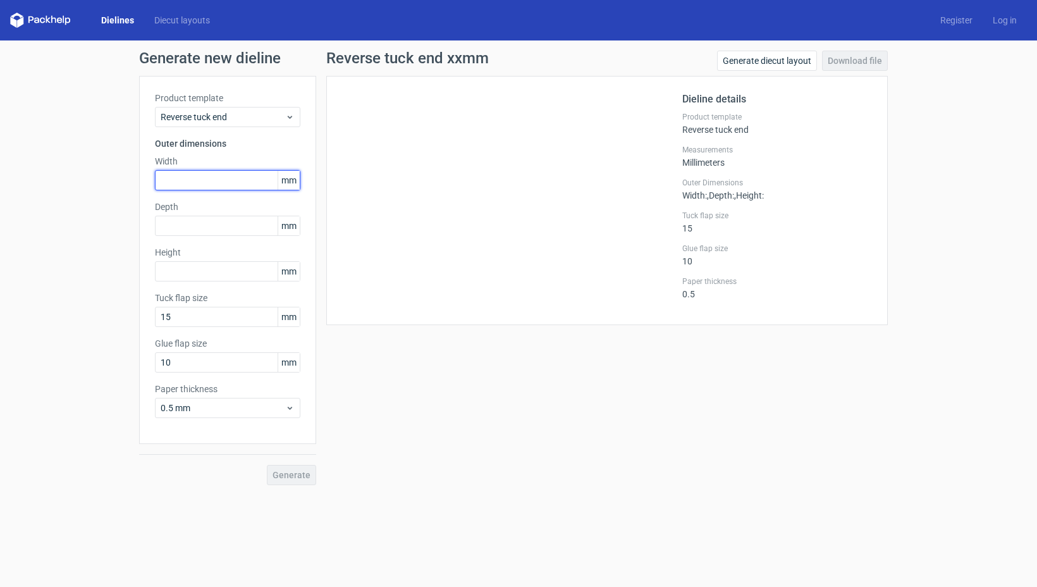
click at [222, 183] on input "text" at bounding box center [227, 180] width 145 height 20
type input "92"
click at [188, 222] on input "text" at bounding box center [227, 226] width 145 height 20
click at [183, 269] on input "text" at bounding box center [227, 271] width 145 height 20
type input "51"
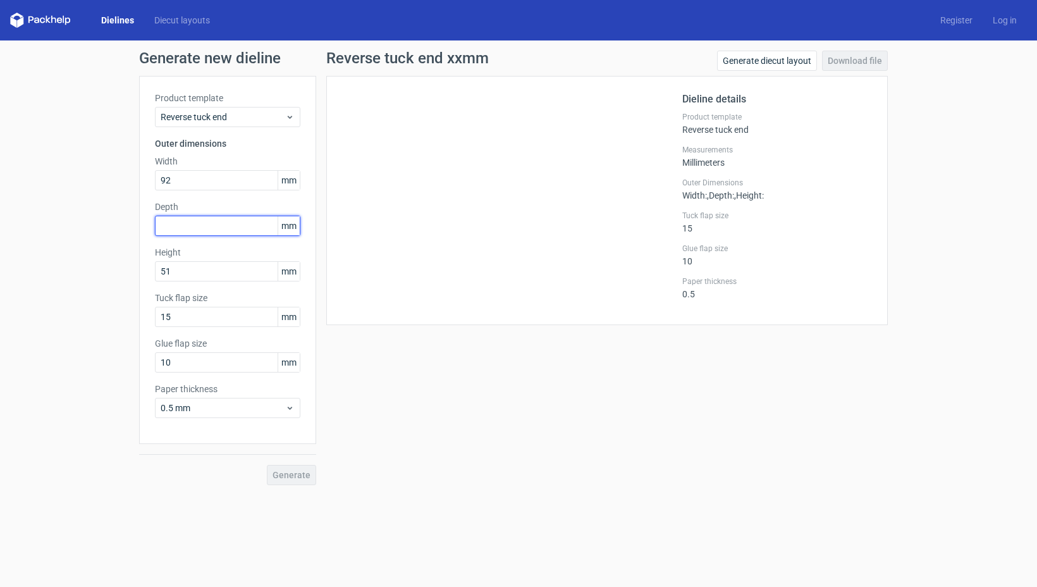
click at [190, 232] on input "text" at bounding box center [227, 226] width 145 height 20
type input "41"
click at [293, 469] on button "Generate" at bounding box center [291, 475] width 49 height 20
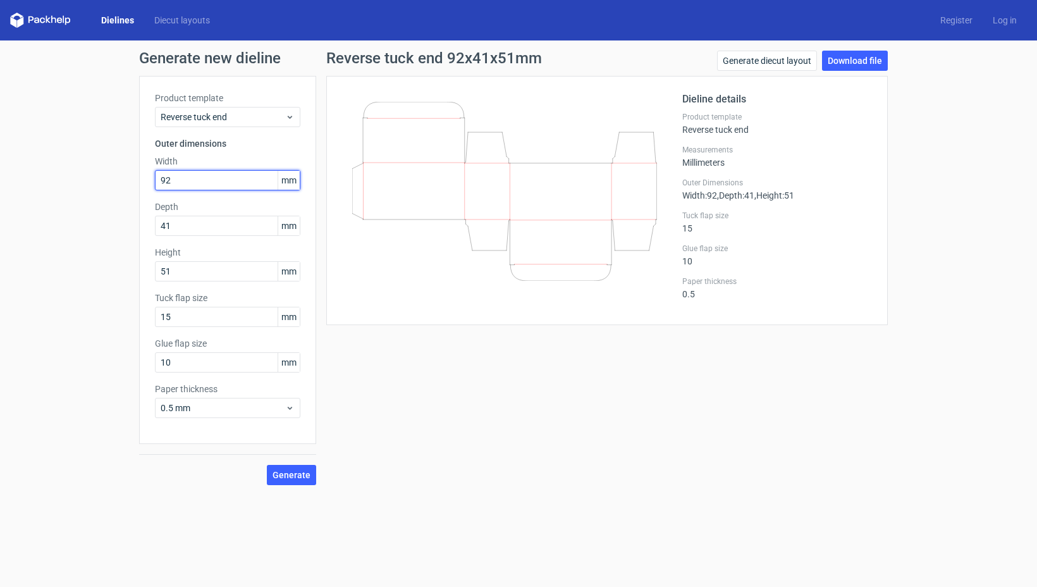
drag, startPoint x: 190, startPoint y: 183, endPoint x: 126, endPoint y: 175, distance: 64.5
click at [155, 175] on input "92" at bounding box center [227, 180] width 145 height 20
drag, startPoint x: 183, startPoint y: 227, endPoint x: 100, endPoint y: 221, distance: 83.1
click at [155, 221] on input "41" at bounding box center [227, 226] width 145 height 20
drag, startPoint x: 142, startPoint y: 270, endPoint x: 119, endPoint y: 270, distance: 23.4
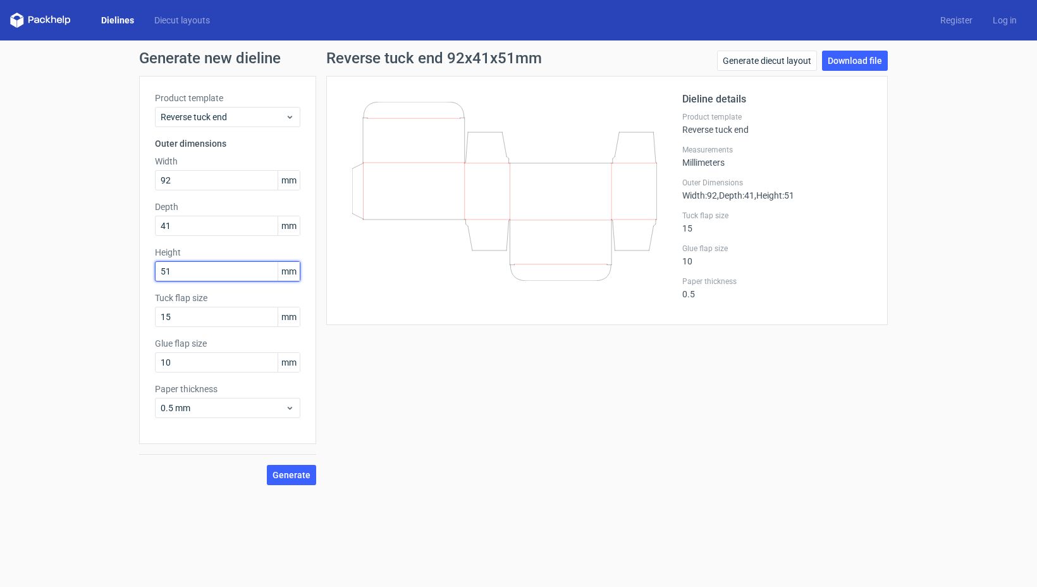
click at [155, 270] on input "51" at bounding box center [227, 271] width 145 height 20
type input "56"
click at [304, 479] on span "Generate" at bounding box center [292, 475] width 38 height 9
click at [298, 477] on span "Generate" at bounding box center [292, 475] width 38 height 9
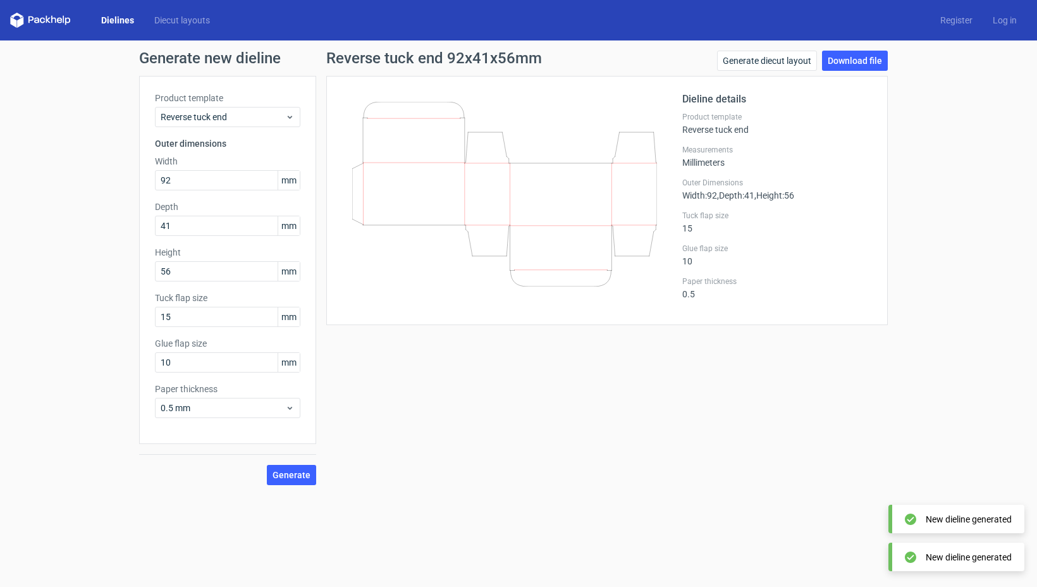
click at [118, 21] on link "Dielines" at bounding box center [117, 20] width 53 height 13
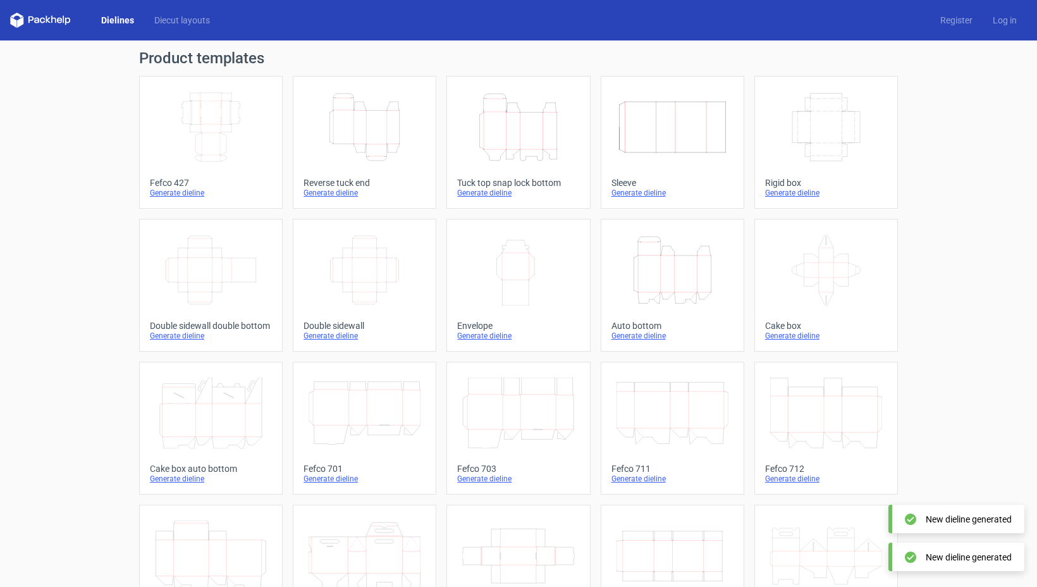
click at [493, 145] on icon "Height Depth Width" at bounding box center [518, 127] width 112 height 71
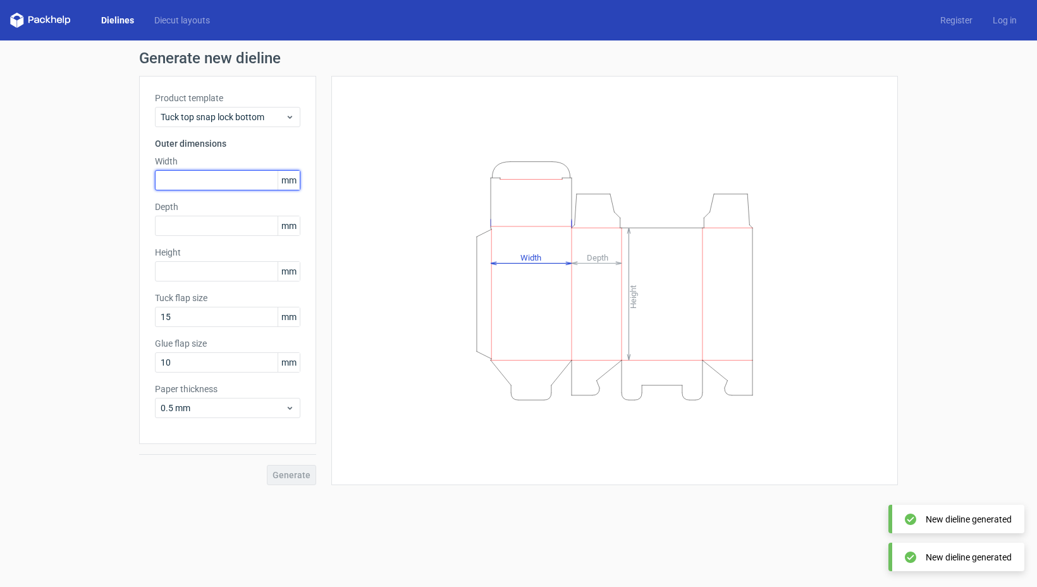
click at [198, 180] on input "text" at bounding box center [227, 180] width 145 height 20
type input "92"
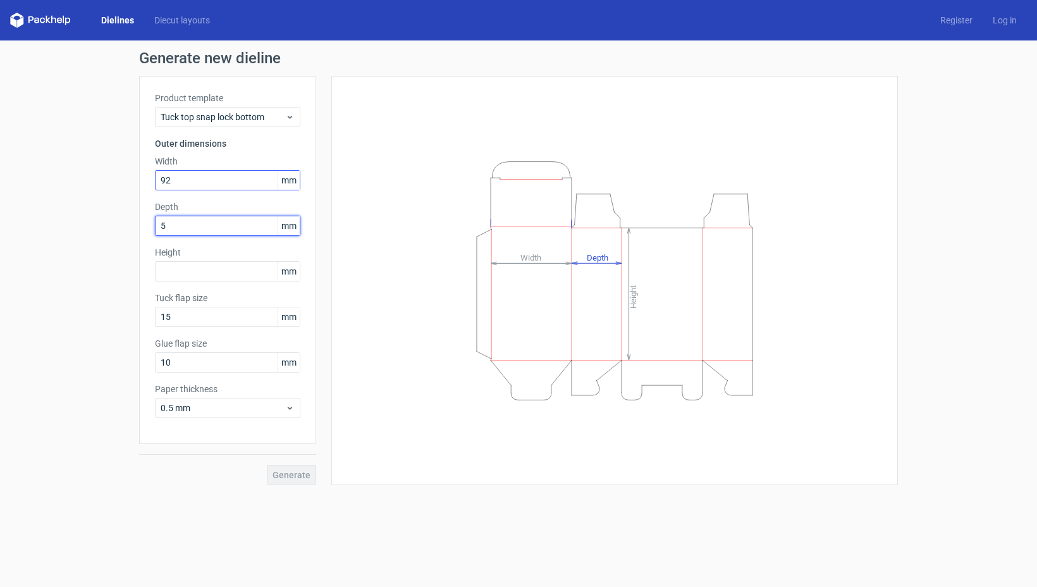
type input "56"
type input "41"
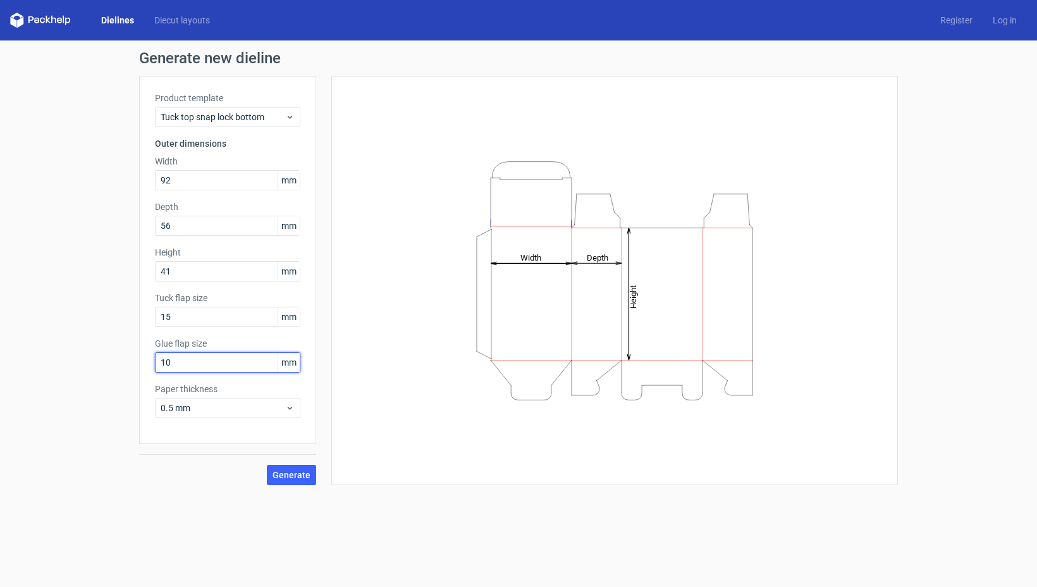
drag, startPoint x: 195, startPoint y: 364, endPoint x: 116, endPoint y: 361, distance: 78.5
click at [155, 361] on input "10" at bounding box center [227, 362] width 145 height 20
type input "15"
drag, startPoint x: 195, startPoint y: 414, endPoint x: 192, endPoint y: 388, distance: 25.5
click at [194, 414] on span "0.5 mm" at bounding box center [223, 408] width 125 height 13
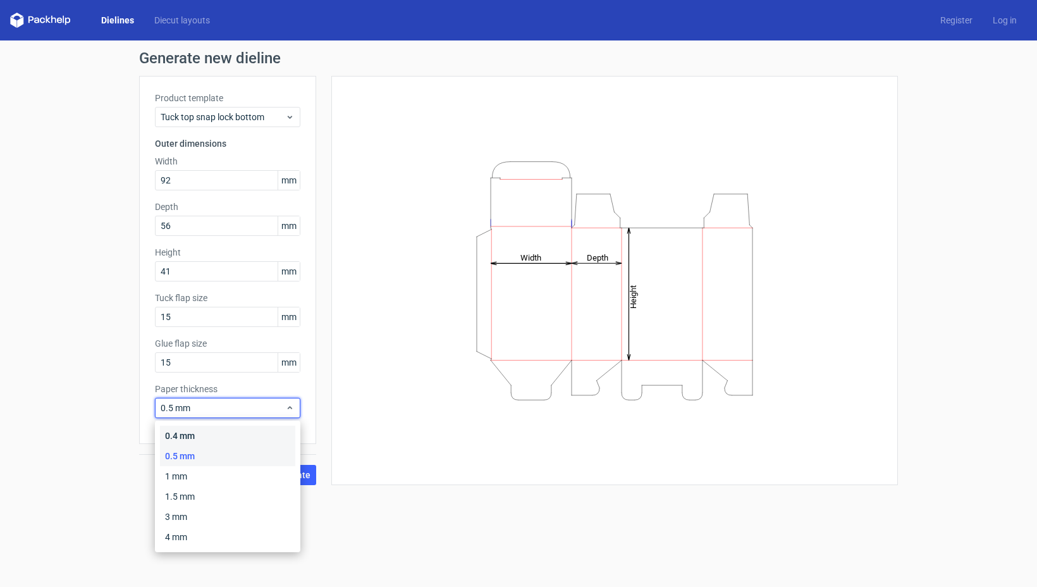
click at [181, 434] on div "0.4 mm" at bounding box center [227, 436] width 135 height 20
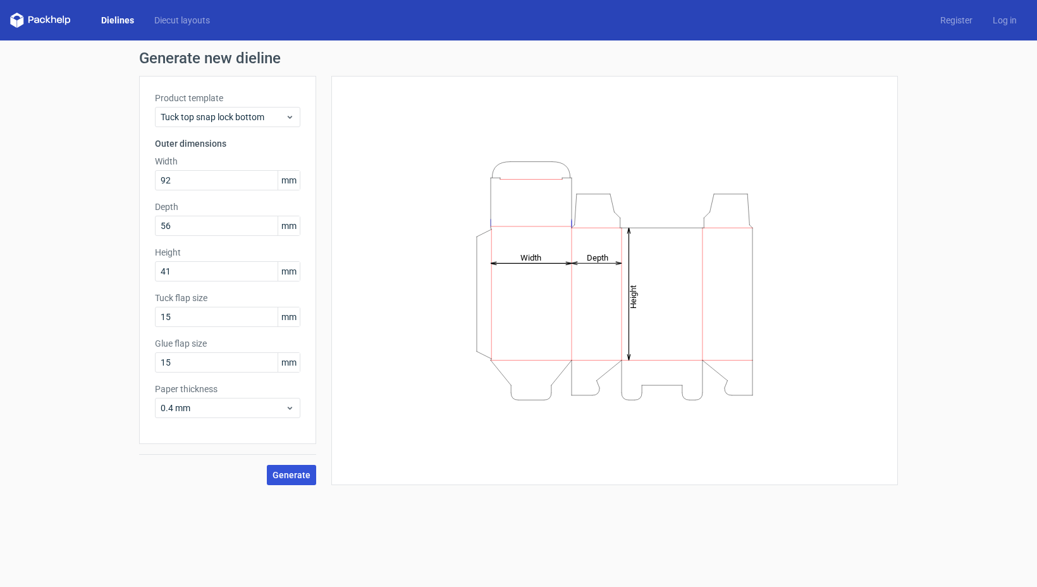
click at [292, 477] on span "Generate" at bounding box center [292, 475] width 38 height 9
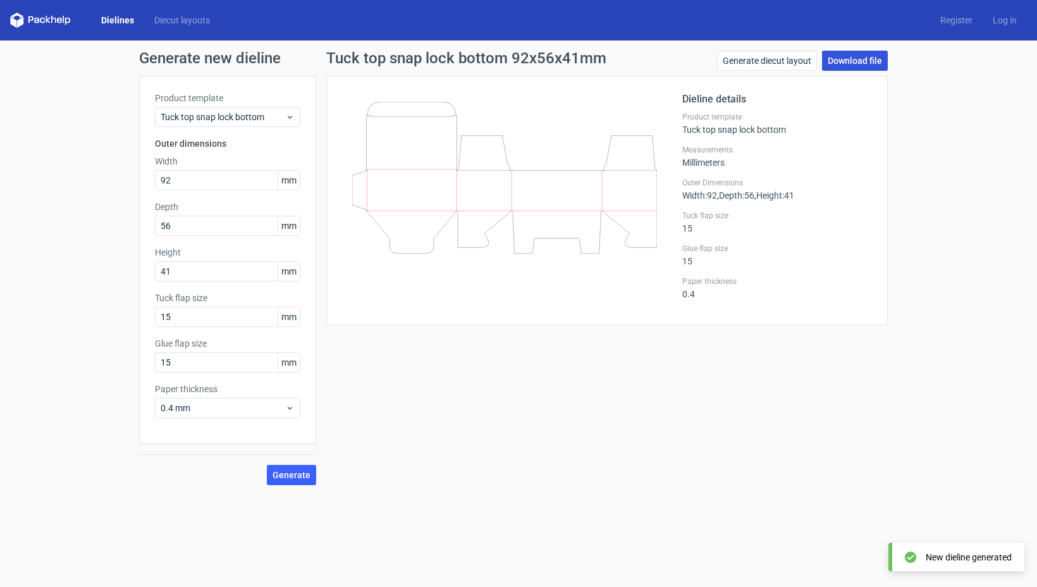
click at [852, 63] on link "Download file" at bounding box center [855, 61] width 66 height 20
